Goal: Transaction & Acquisition: Purchase product/service

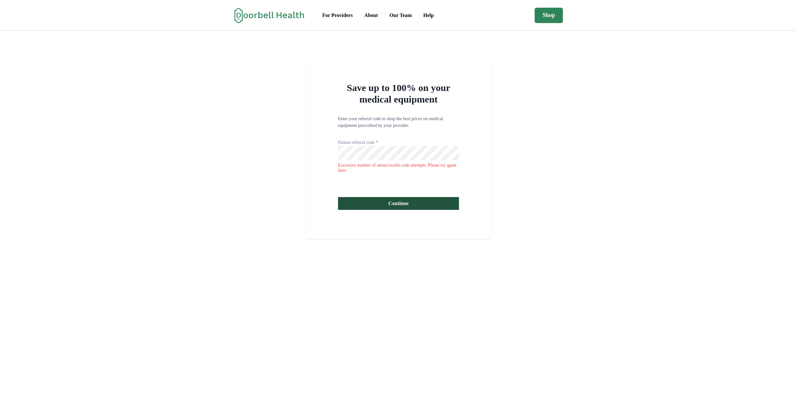
click at [318, 85] on div "Save up to 100% on your medical equipment Enter your referral code to shop the …" at bounding box center [398, 151] width 185 height 176
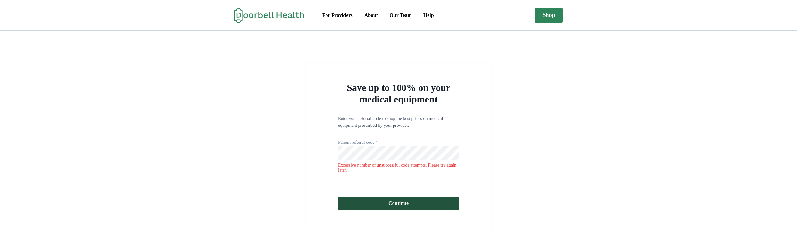
click at [269, 150] on div "Save up to 100% on your medical equipment Enter your referral code to shop the …" at bounding box center [398, 151] width 797 height 176
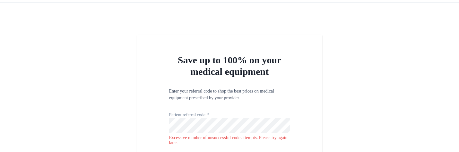
scroll to position [77, 0]
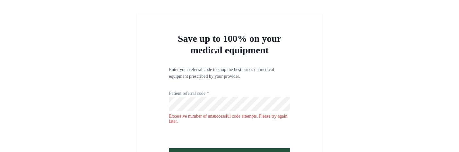
scroll to position [115, 0]
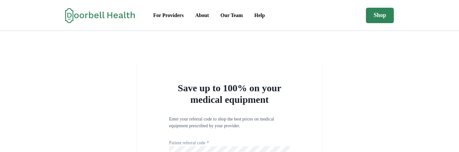
scroll to position [129, 0]
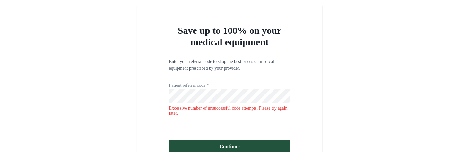
scroll to position [115, 0]
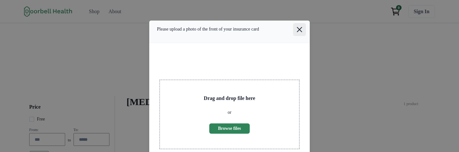
click at [297, 31] on icon "Close" at bounding box center [299, 29] width 5 height 5
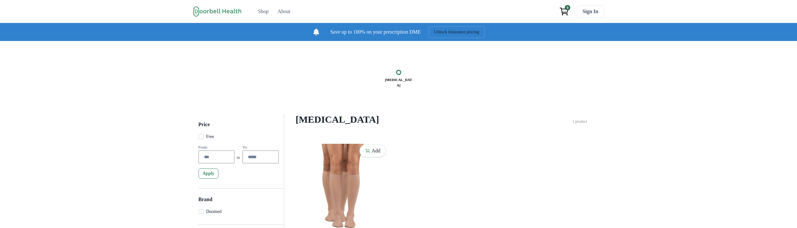
drag, startPoint x: 487, startPoint y: 147, endPoint x: 432, endPoint y: 163, distance: 58.1
click at [463, 142] on div "[MEDICAL_DATA] Filter Clear all Price Free From: to To: Apply Brand Duomed Appl…" at bounding box center [442, 128] width 292 height 28
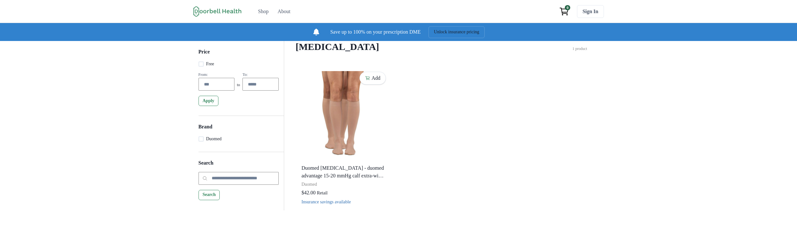
click at [536, 78] on div "Add Duomed Compression Stockings - duomed advantage 15-20 mmHg calf extra-wide …" at bounding box center [441, 139] width 287 height 141
click at [364, 51] on h4 "[MEDICAL_DATA]" at bounding box center [434, 47] width 277 height 12
click at [364, 51] on h4 "Compression Stockings" at bounding box center [434, 47] width 277 height 12
click at [364, 51] on h4 "[MEDICAL_DATA]" at bounding box center [434, 47] width 277 height 12
click at [413, 53] on h4 "Compression Stockings" at bounding box center [434, 47] width 277 height 12
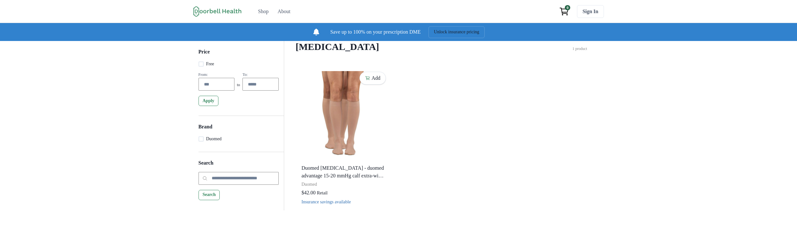
click at [573, 132] on div "Add Duomed Compression Stockings - duomed advantage 15-20 mmHg calf extra-wide …" at bounding box center [441, 139] width 287 height 141
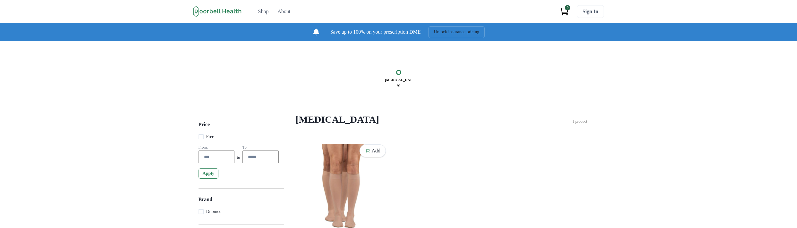
click at [318, 121] on h4 "Compression Stockings" at bounding box center [434, 120] width 277 height 12
click at [351, 122] on h4 "Compression Stockings" at bounding box center [434, 120] width 277 height 12
click at [587, 119] on div "Compression Stockings Filter Clear all Price Free From: to To: Apply Brand Duom…" at bounding box center [442, 128] width 292 height 28
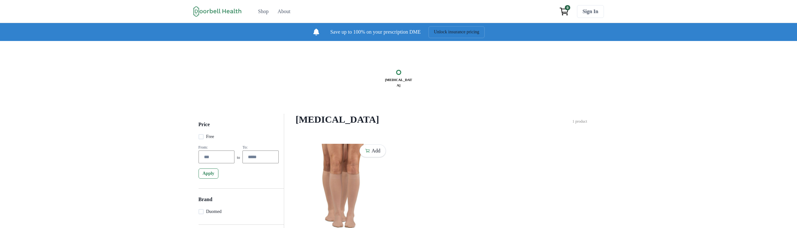
click at [370, 125] on h4 "Compression Stockings" at bounding box center [434, 120] width 277 height 12
click at [348, 125] on h4 "Compression Stockings" at bounding box center [434, 120] width 277 height 12
click at [339, 125] on h4 "Compression Stockings" at bounding box center [434, 120] width 277 height 12
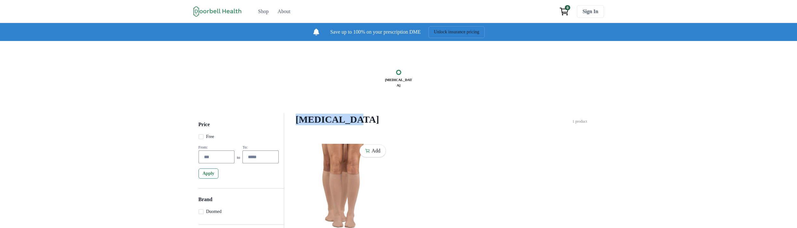
click at [339, 125] on h4 "Compression Stockings" at bounding box center [434, 120] width 277 height 12
drag, startPoint x: 339, startPoint y: 131, endPoint x: 306, endPoint y: 125, distance: 32.9
click at [339, 125] on h4 "Compression Stockings" at bounding box center [434, 120] width 277 height 12
click at [306, 125] on h4 "Compression Stockings" at bounding box center [434, 120] width 277 height 12
click at [242, 74] on div "Compression Stockings" at bounding box center [398, 78] width 752 height 28
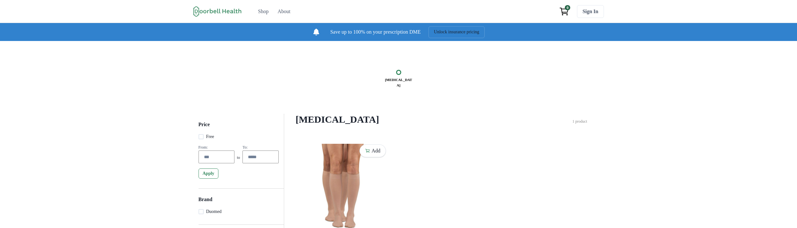
drag, startPoint x: 316, startPoint y: 108, endPoint x: 395, endPoint y: 133, distance: 82.8
click at [379, 135] on div "Compression Stockings Price Free From: to To: Apply Brand Duomed Search Search …" at bounding box center [398, 167] width 797 height 253
click at [395, 133] on div "Compression Stockings Filter Clear all Price Free From: to To: Apply Brand Duom…" at bounding box center [442, 128] width 292 height 28
drag, startPoint x: 428, startPoint y: 127, endPoint x: 263, endPoint y: 124, distance: 164.9
click at [284, 124] on div "Compression Stockings Filter Clear all Price Free From: to To: Apply Brand Duom…" at bounding box center [441, 199] width 315 height 170
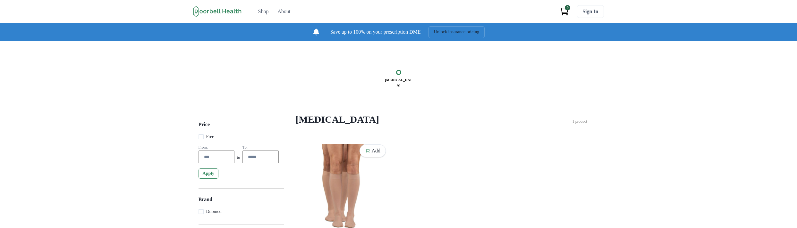
click at [284, 124] on div "Compression Stockings Filter Clear all Price Free From: to To: Apply Brand Duom…" at bounding box center [441, 199] width 315 height 170
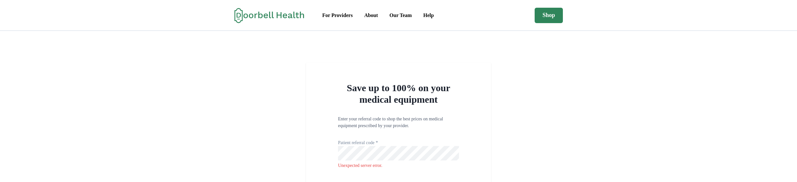
click at [617, 90] on div "Save up to 100% on your medical equipment Enter your referral code to shop the …" at bounding box center [398, 148] width 797 height 171
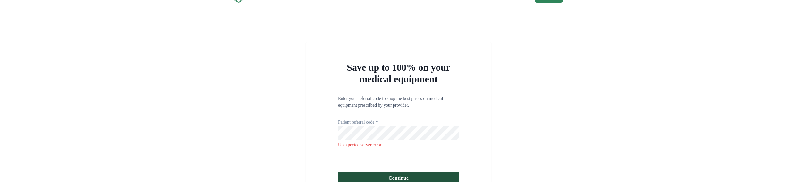
scroll to position [38, 0]
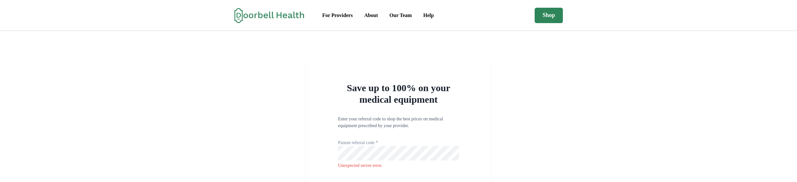
scroll to position [115, 0]
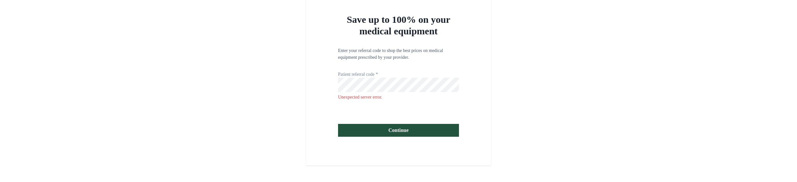
scroll to position [77, 0]
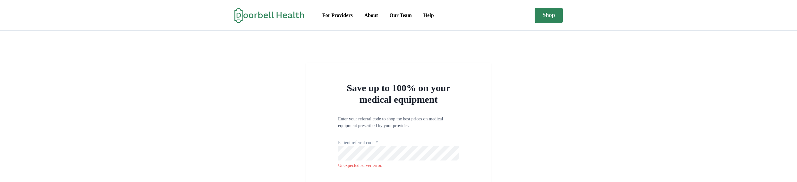
scroll to position [77, 0]
